Goal: Find specific page/section: Find specific page/section

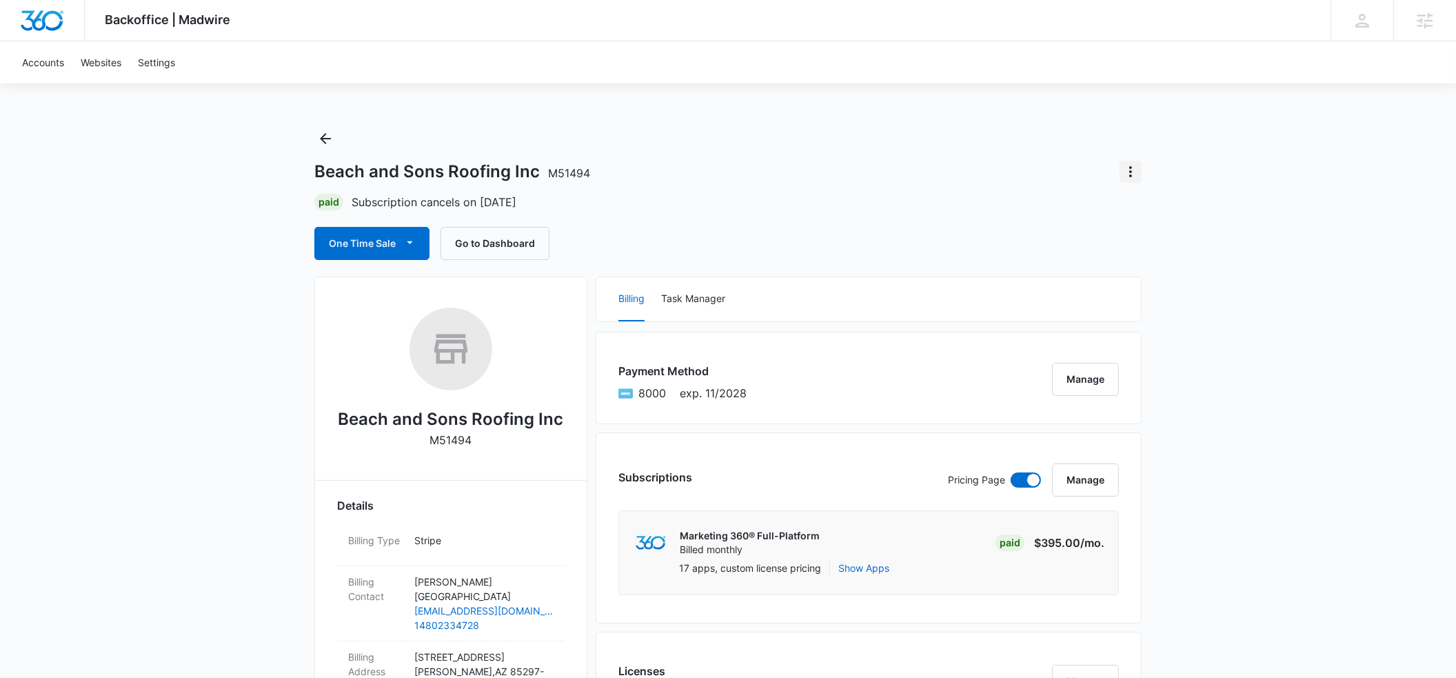
click at [1133, 170] on icon "Actions" at bounding box center [1130, 171] width 17 height 17
click at [1177, 212] on div "Undo Cancellation" at bounding box center [1178, 210] width 82 height 10
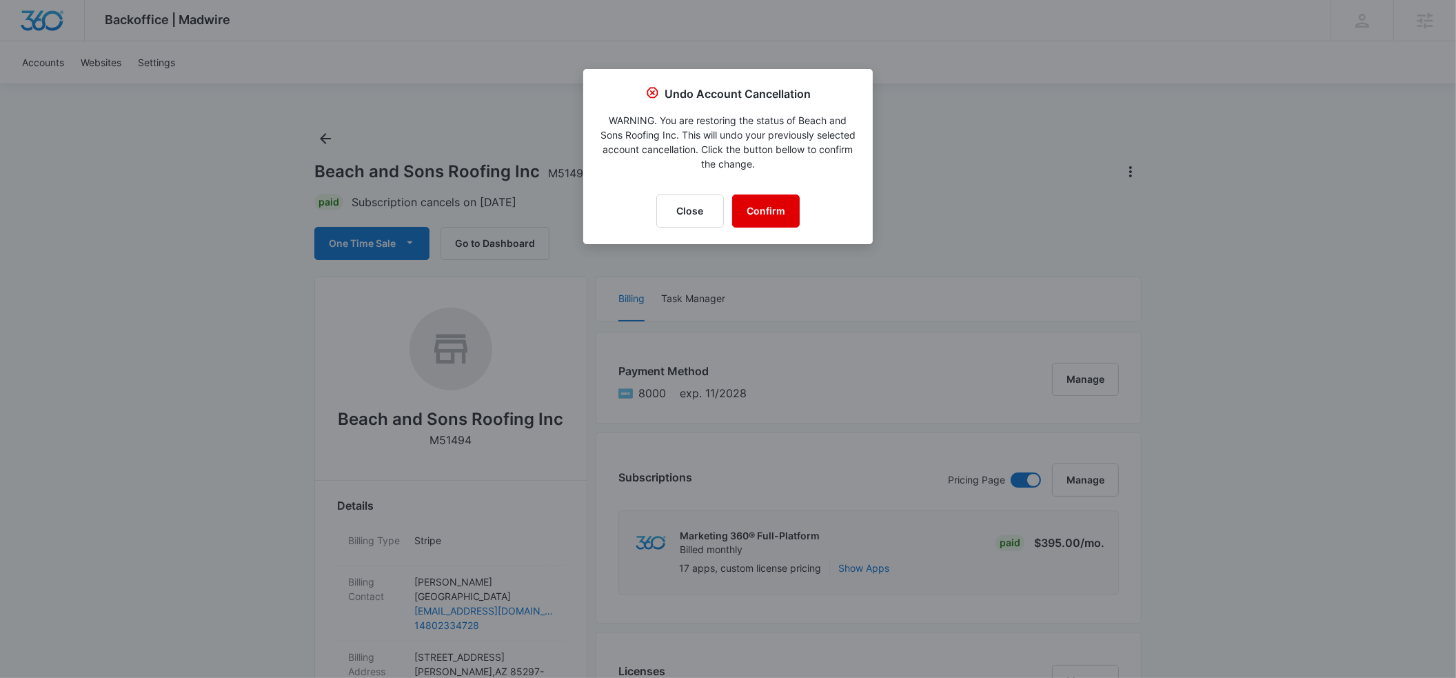
click at [775, 201] on button "Confirm" at bounding box center [766, 210] width 68 height 33
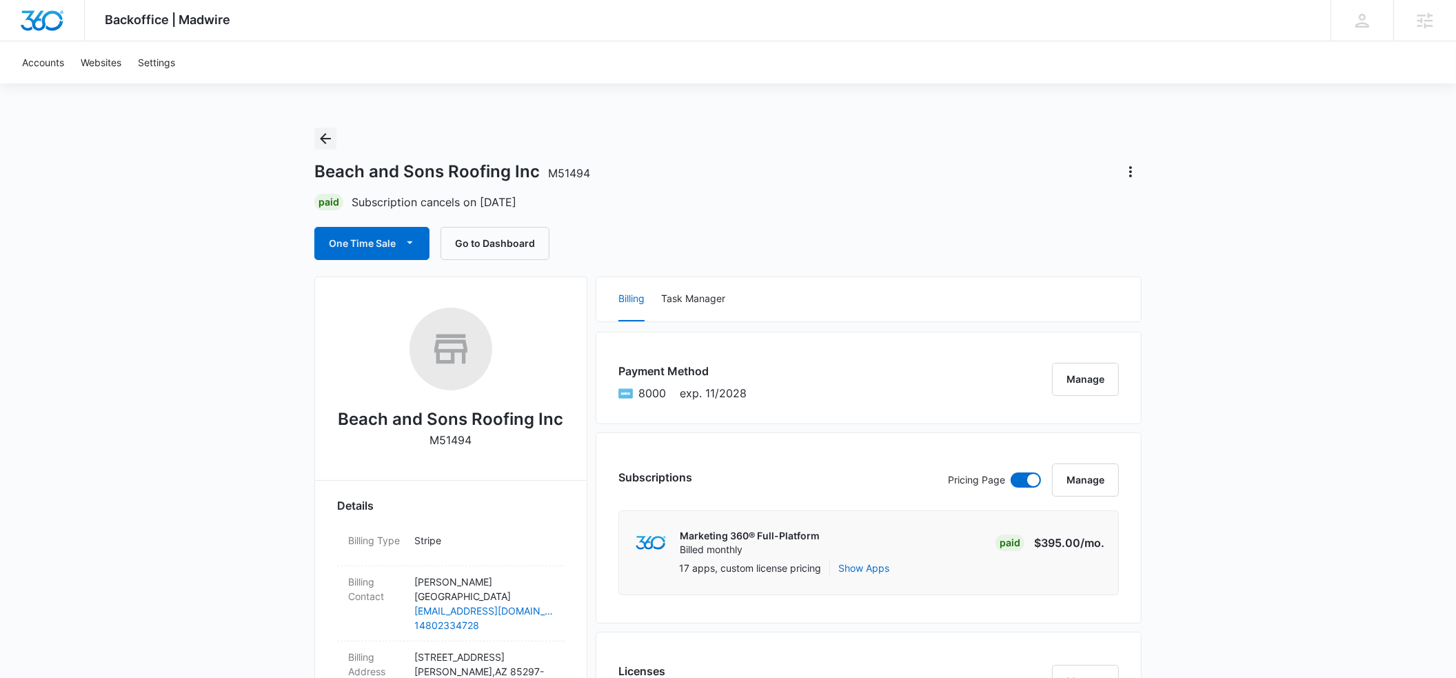
click at [321, 139] on icon "Back" at bounding box center [325, 138] width 11 height 11
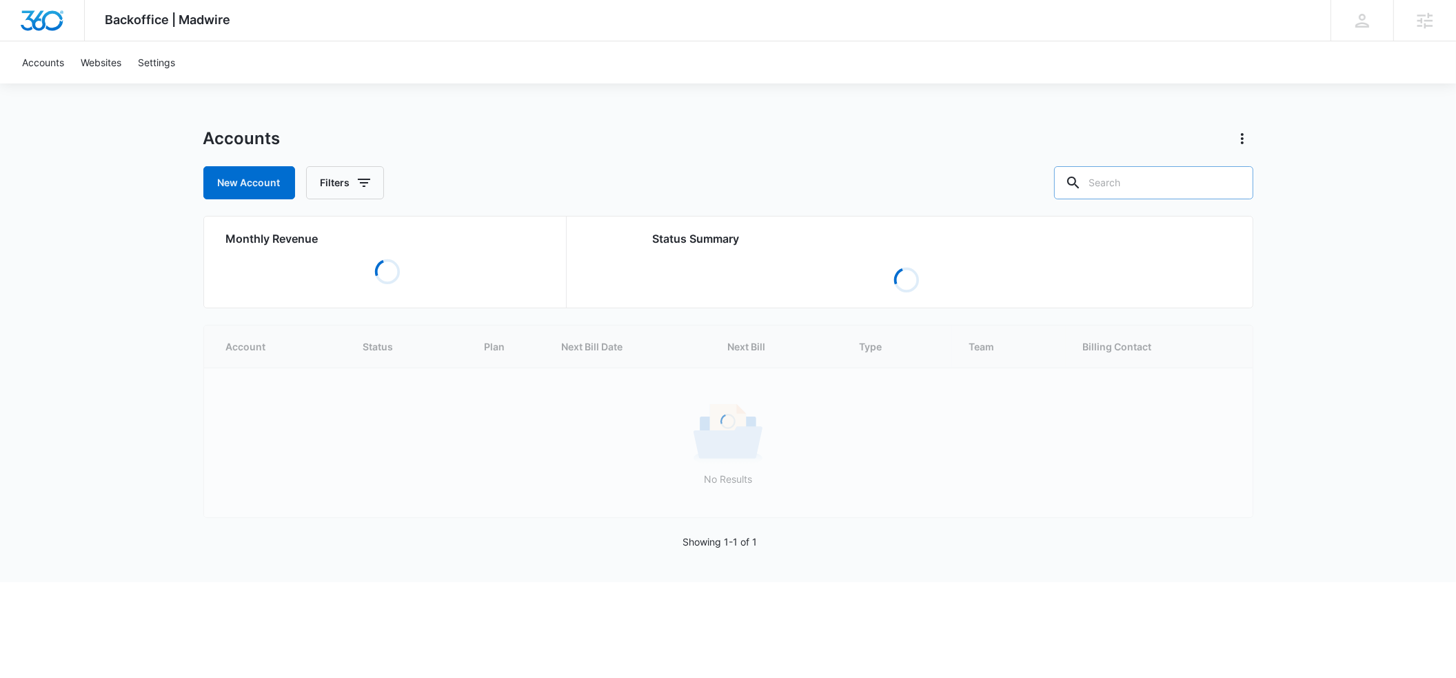
click at [1151, 182] on input "text" at bounding box center [1153, 182] width 199 height 33
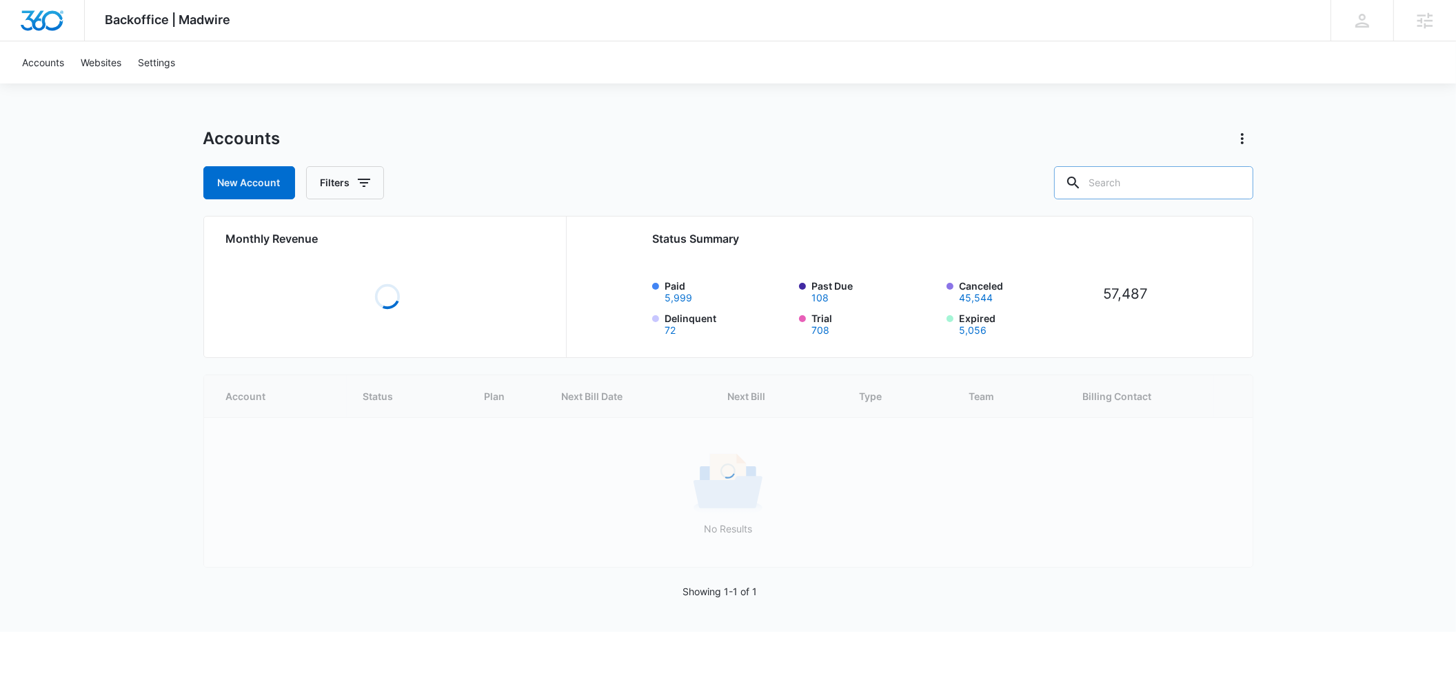
paste input "M51494"
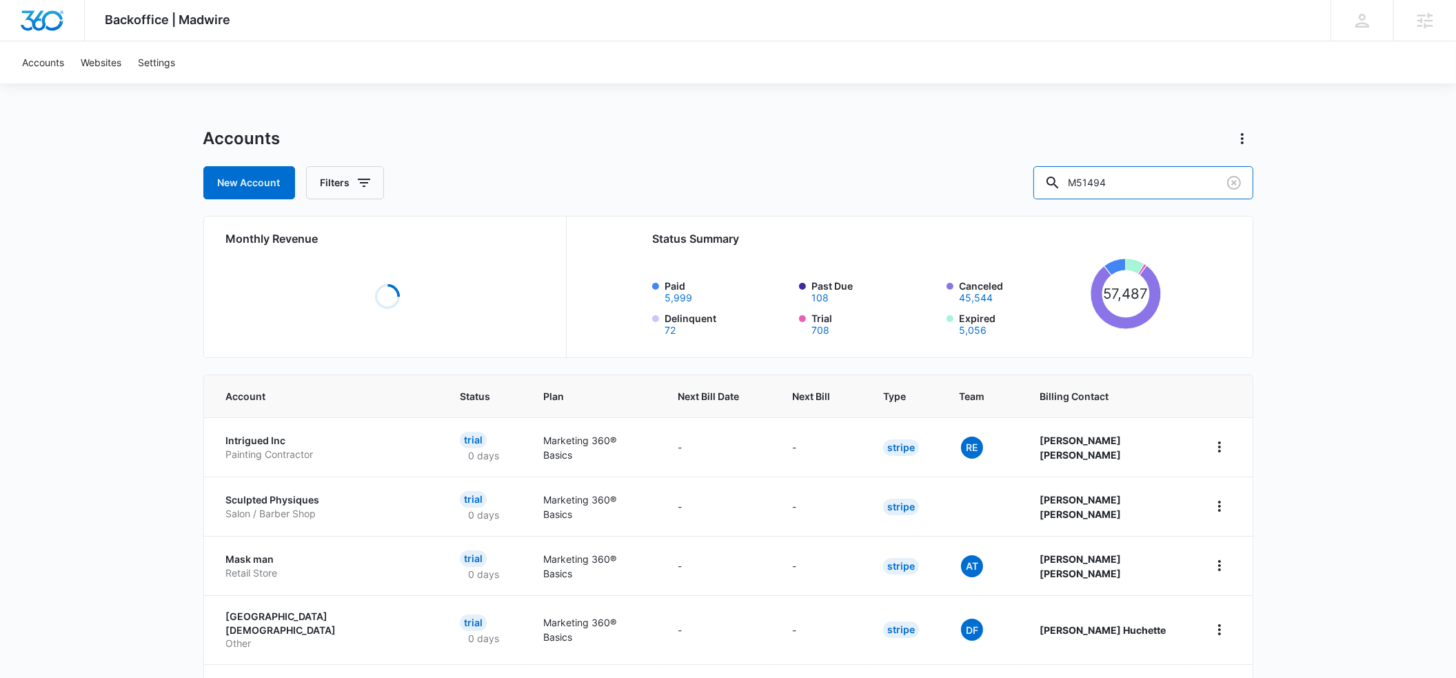
type input "M51494"
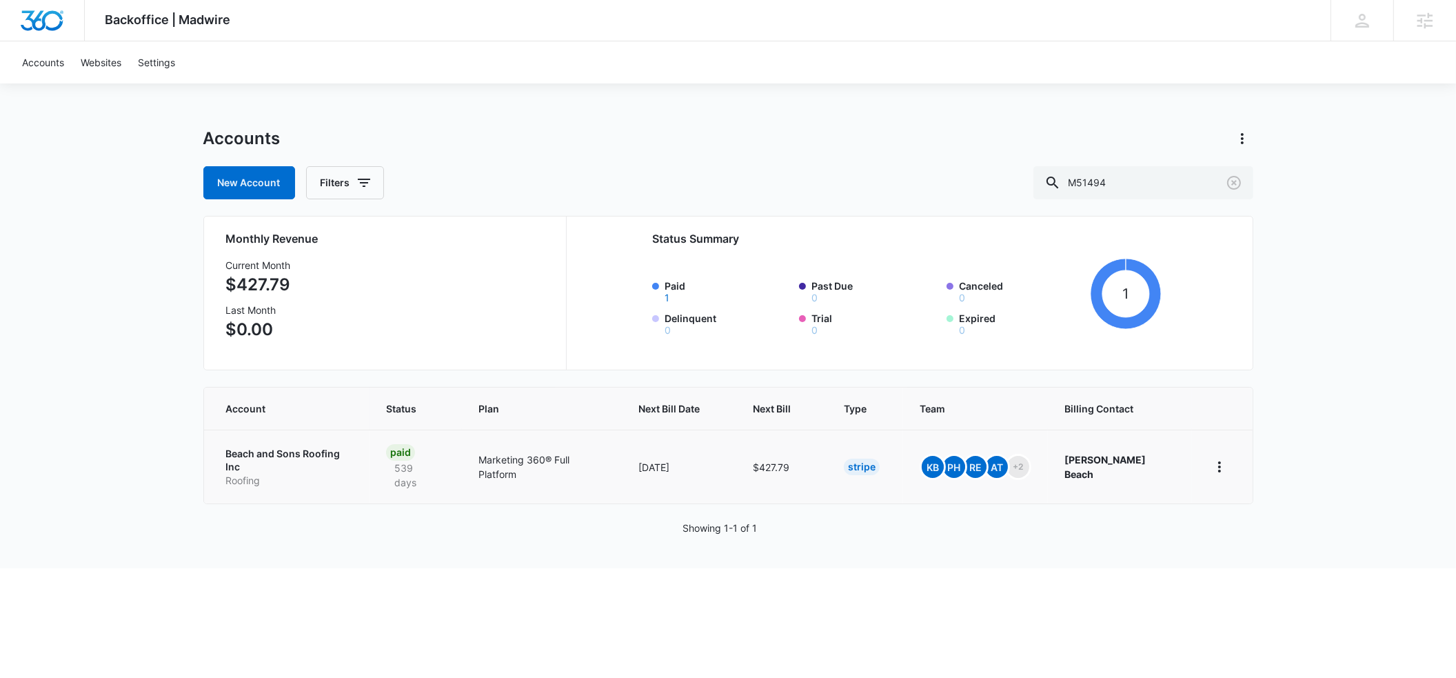
click at [259, 454] on p "Beach and Sons Roofing Inc" at bounding box center [289, 460] width 127 height 27
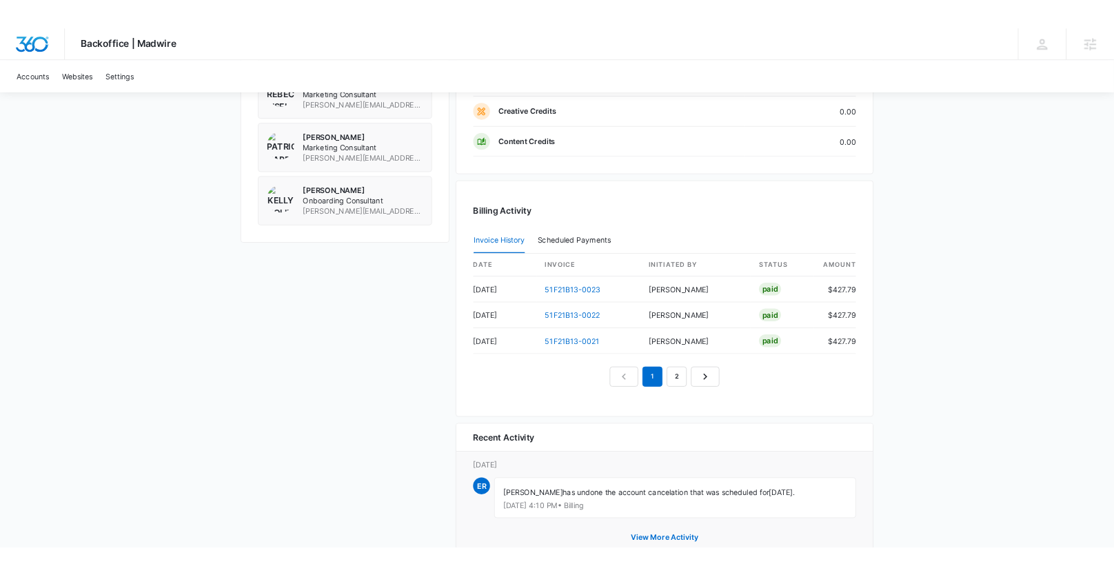
scroll to position [1286, 0]
